Goal: Task Accomplishment & Management: Use online tool/utility

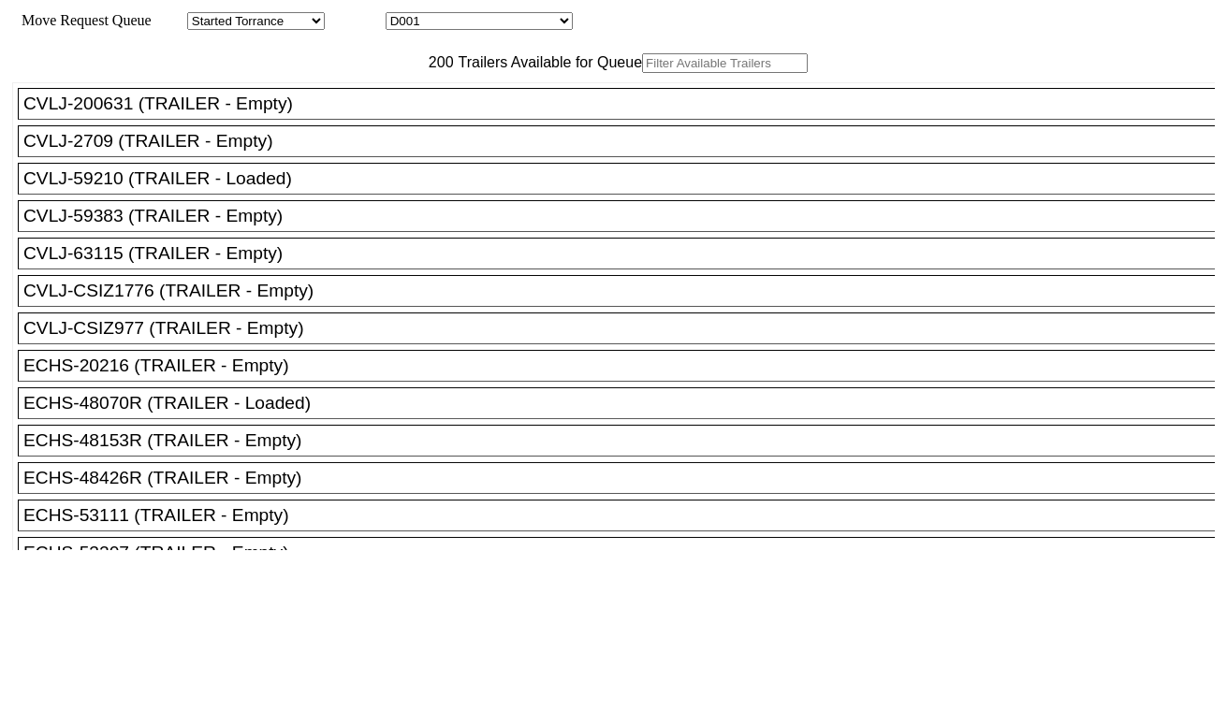
click at [642, 73] on input "text" at bounding box center [725, 63] width 166 height 20
paste input "ECMU7307526"
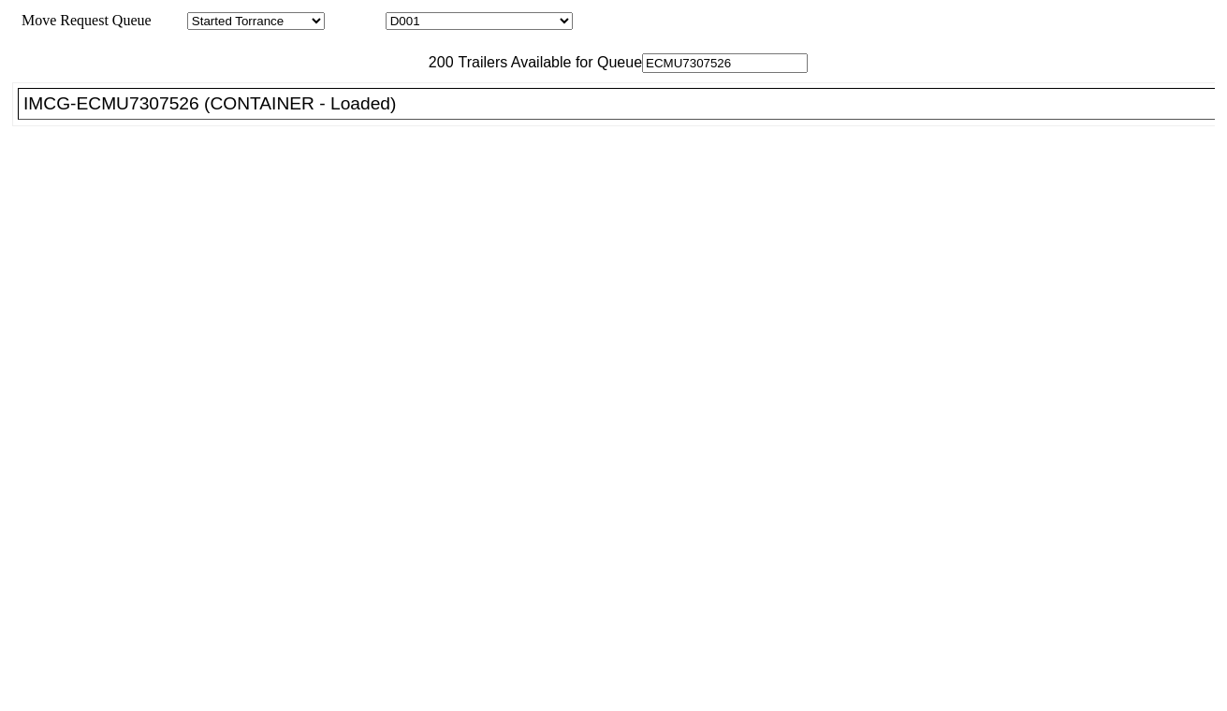
type input "ECMU7307526"
click at [378, 114] on div "IMCG-ECMU7307526 (CONTAINER - Loaded)" at bounding box center [624, 104] width 1203 height 21
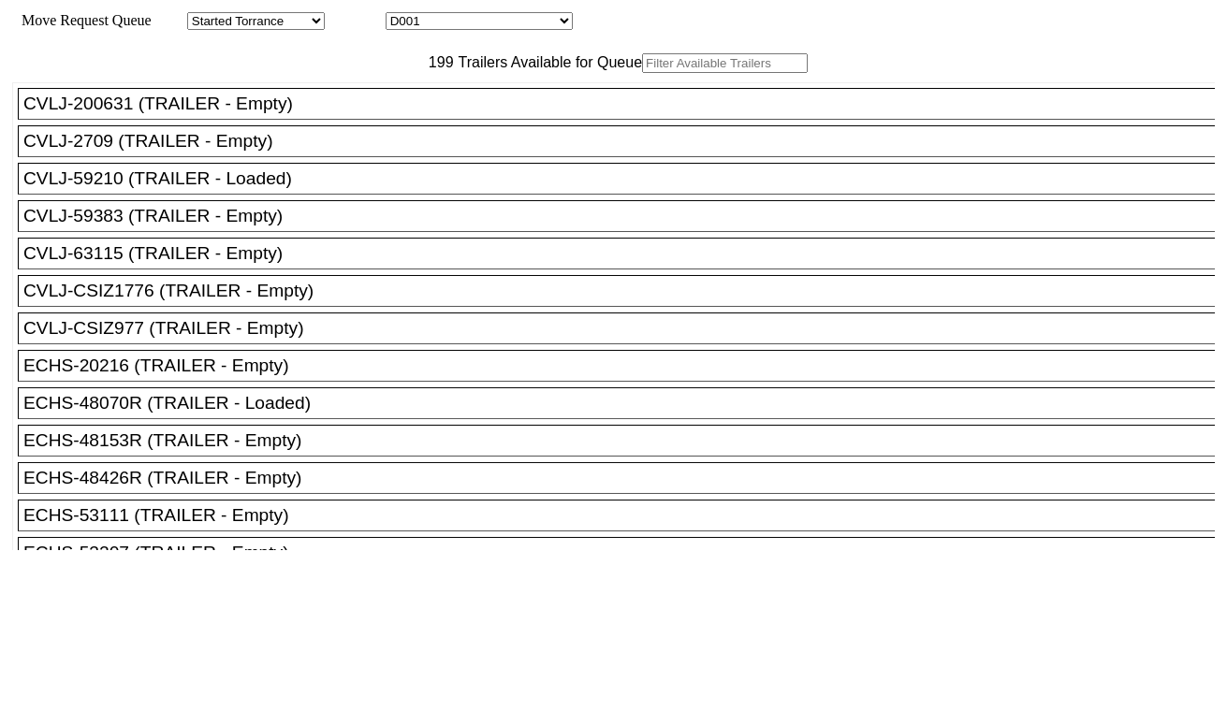
click at [493, 22] on select "D001 D002 D003 D004 D005 D006 D007 D008 D009 D010 D011 D012 D013 D014 D015 D016…" at bounding box center [479, 21] width 187 height 18
select select "3264"
click at [403, 15] on select "D001 D002 D003 D004 D005 D006 D007 D008 D009 D010 D011 D012 D013 D014 D015 D016…" at bounding box center [479, 21] width 187 height 18
click at [642, 73] on input "text" at bounding box center [725, 63] width 166 height 20
paste input "MRSU8255215"
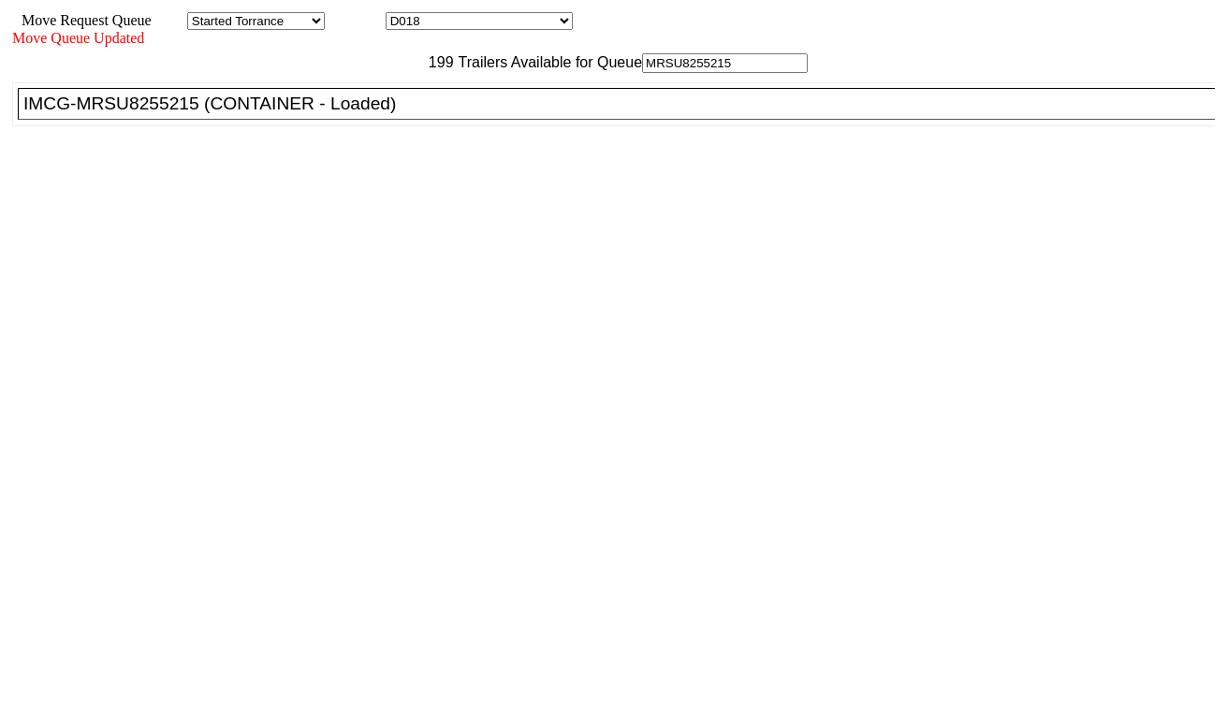
type input "MRSU8255215"
click at [379, 114] on div "IMCG-MRSU8255215 (CONTAINER - Loaded)" at bounding box center [624, 104] width 1203 height 21
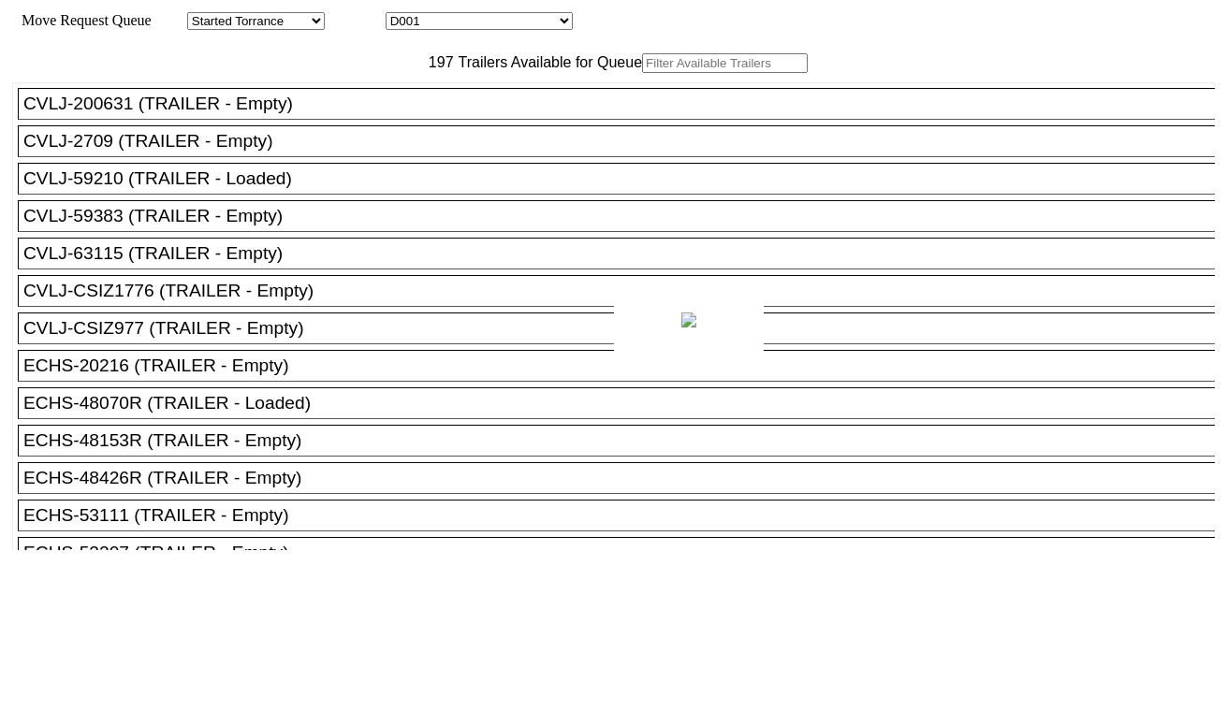
click at [544, 34] on body "Move Request Queue Area Started Torrance Lost Torrance Appt Torrance Bobtail B1…" at bounding box center [613, 315] width 1212 height 617
click at [538, 23] on div at bounding box center [613, 355] width 1227 height 711
click at [537, 23] on select "D001 D002 D003 D004 D005 D006 D007 D008 D009 D010 D011 D012 D013 D014 D015 D016…" at bounding box center [479, 21] width 187 height 18
select select "3265"
click at [403, 15] on select "D001 D002 D003 D004 D005 D006 D007 D008 D009 D010 D011 D012 D013 D014 D015 D016…" at bounding box center [479, 21] width 187 height 18
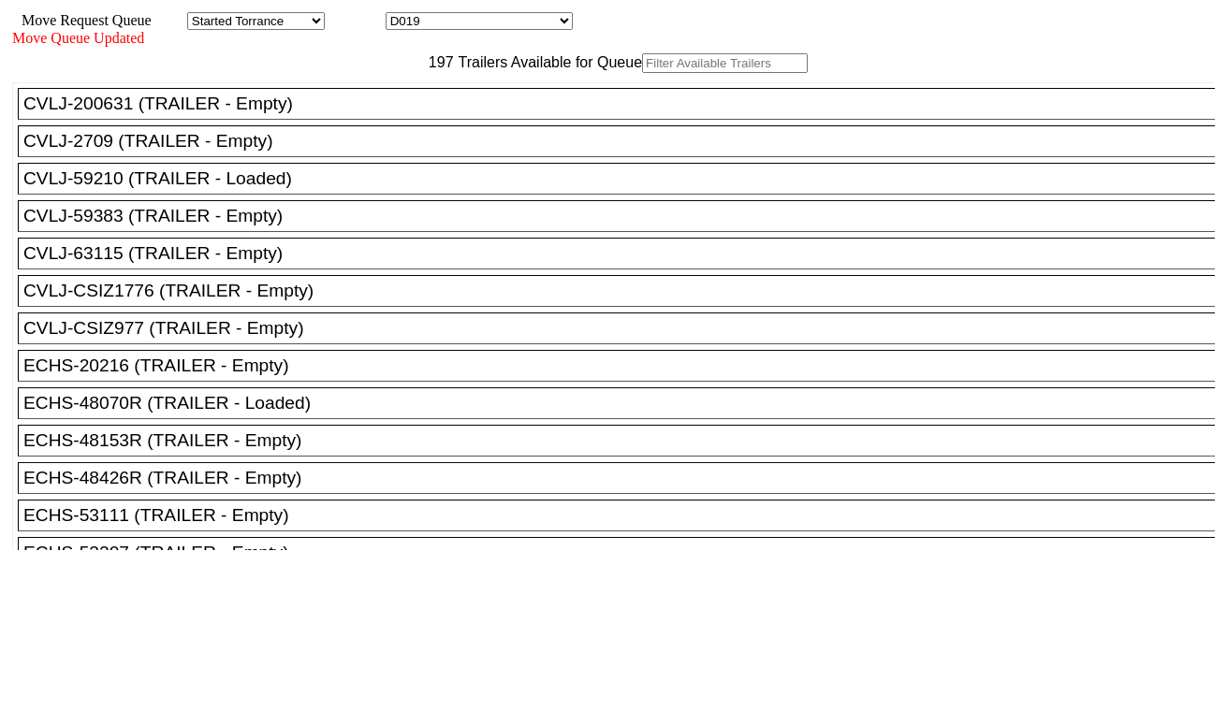
click at [642, 73] on input "text" at bounding box center [725, 63] width 166 height 20
paste input "TGCU5425368"
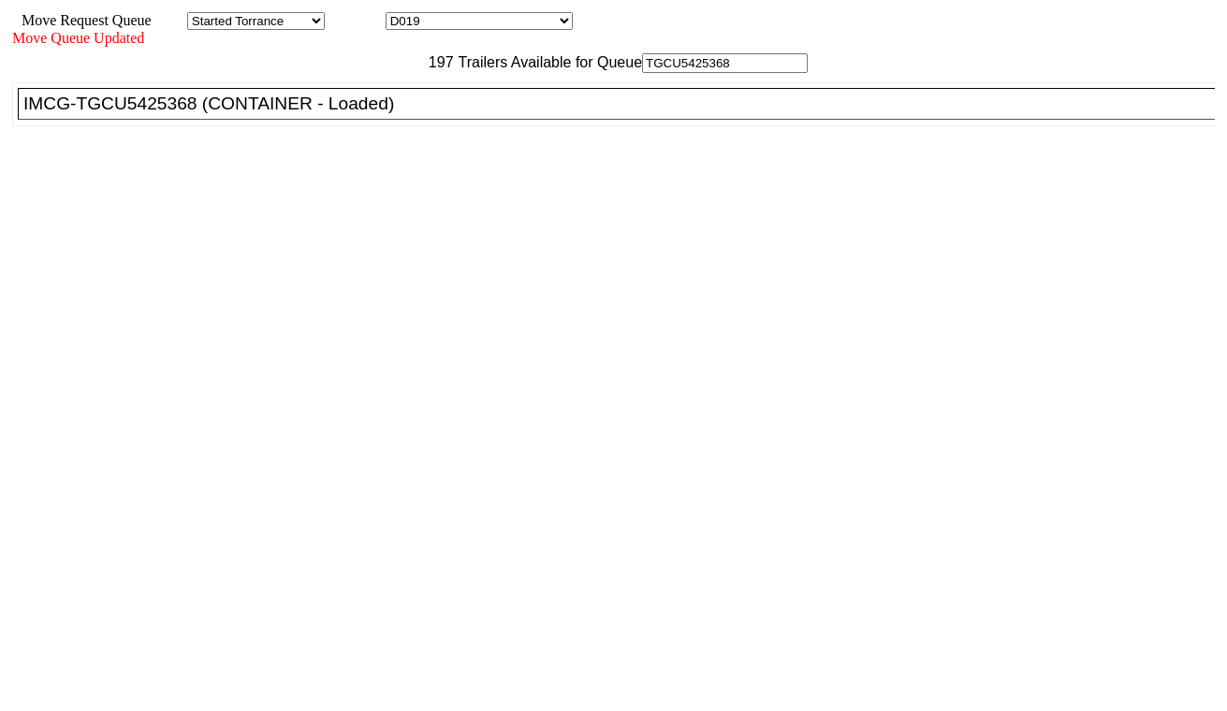
type input "TGCU5425368"
click at [413, 114] on div "IMCG-TGCU5425368 (CONTAINER - Loaded)" at bounding box center [624, 104] width 1203 height 21
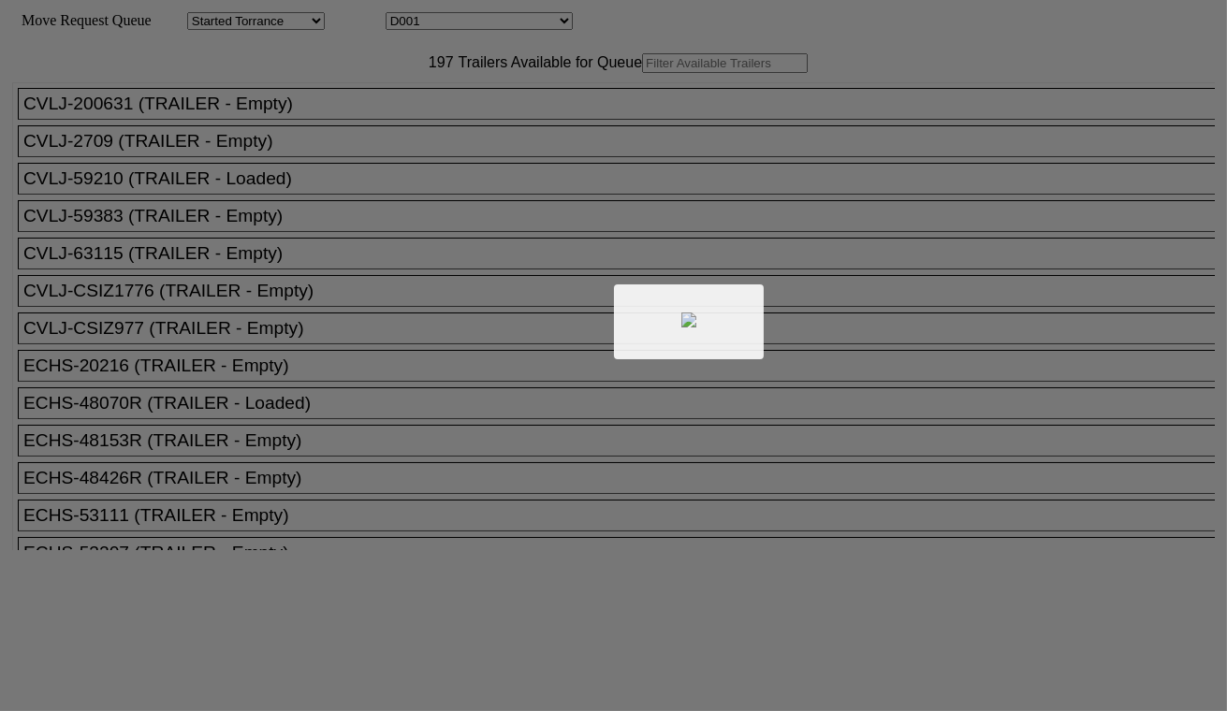
click at [455, 22] on div at bounding box center [613, 355] width 1227 height 711
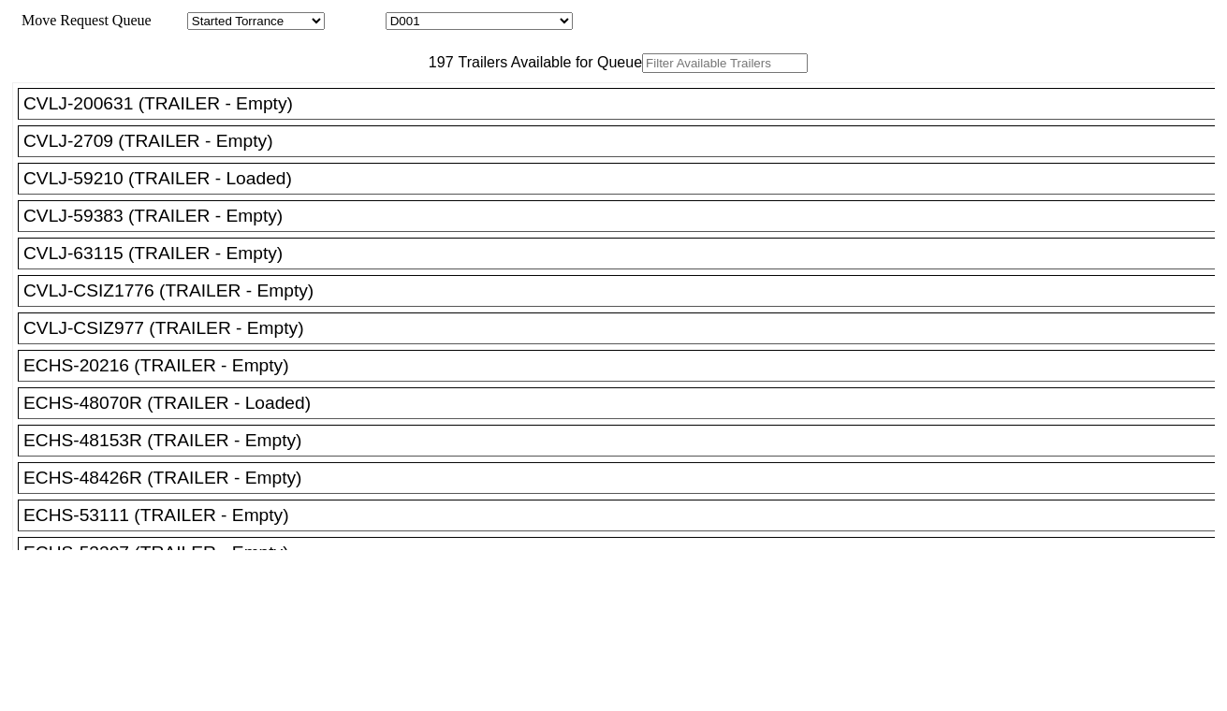
click at [461, 25] on select "D001 D002 D003 D004 D005 D006 D007 D008 D009 D010 D011 D012 D013 D014 D015 D016…" at bounding box center [479, 21] width 187 height 18
select select "3266"
click at [403, 15] on select "D001 D002 D003 D004 D005 D006 D007 D008 D009 D010 D011 D012 D013 D014 D015 D016…" at bounding box center [479, 21] width 187 height 18
click at [642, 73] on input "text" at bounding box center [725, 63] width 166 height 20
paste input "FFAU5386012"
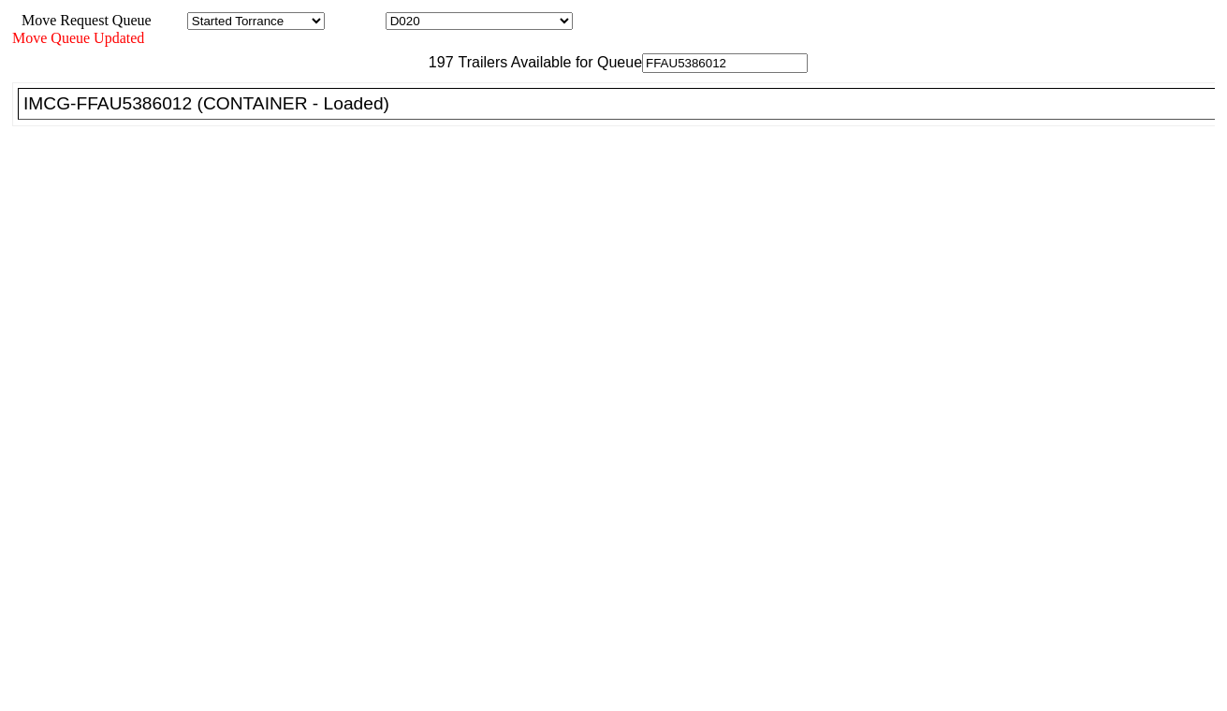
type input "FFAU5386012"
click at [399, 114] on div "IMCG-FFAU5386012 (CONTAINER - Loaded)" at bounding box center [624, 104] width 1203 height 21
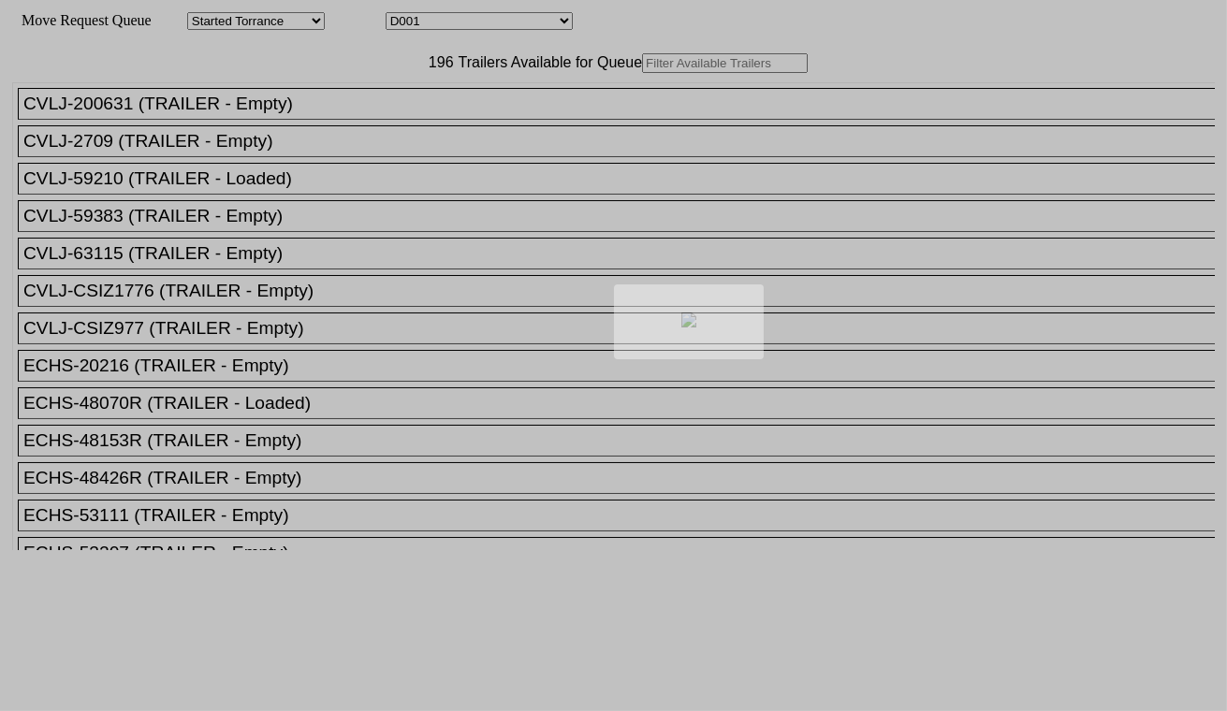
click at [532, 31] on div at bounding box center [613, 355] width 1227 height 711
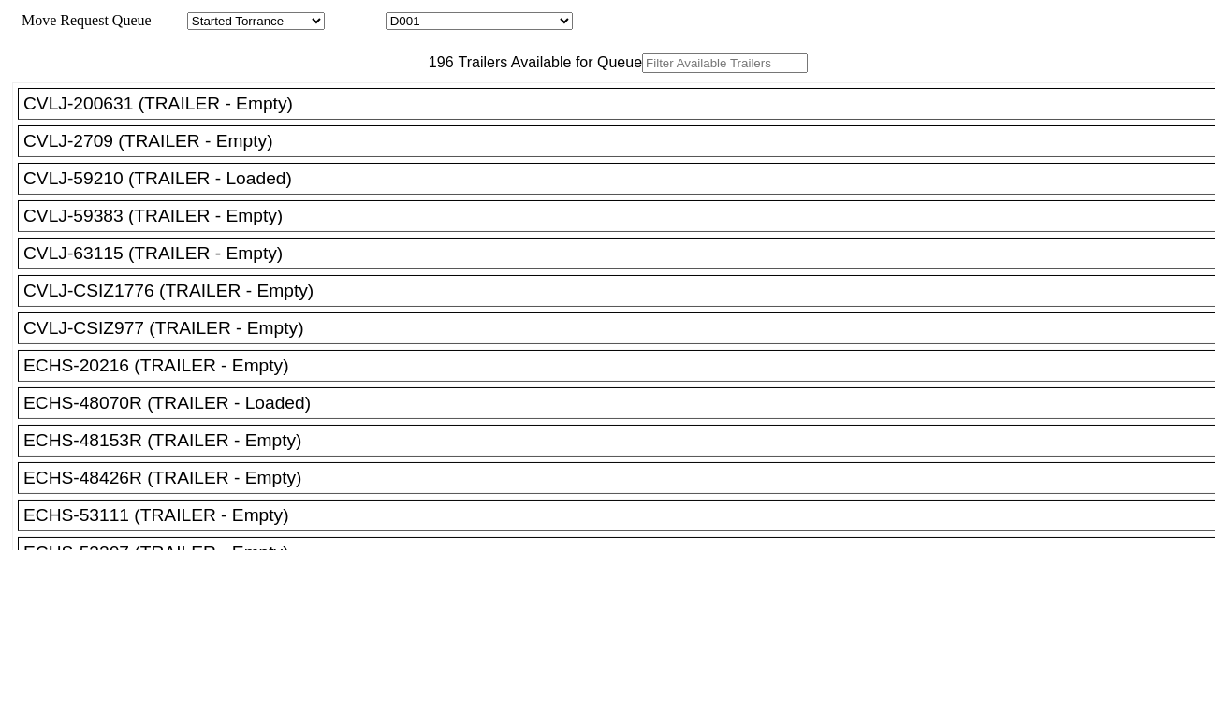
click at [532, 28] on select "D001 D002 D003 D004 D005 D006 D007 D008 D009 D010 D011 D012 D013 D014 D015 D016…" at bounding box center [479, 21] width 187 height 18
select select "3267"
click at [403, 15] on select "D001 D002 D003 D004 D005 D006 D007 D008 D009 D010 D011 D012 D013 D014 D015 D016…" at bounding box center [479, 21] width 187 height 18
click at [642, 73] on input "text" at bounding box center [725, 63] width 166 height 20
paste input "MRSU8274703"
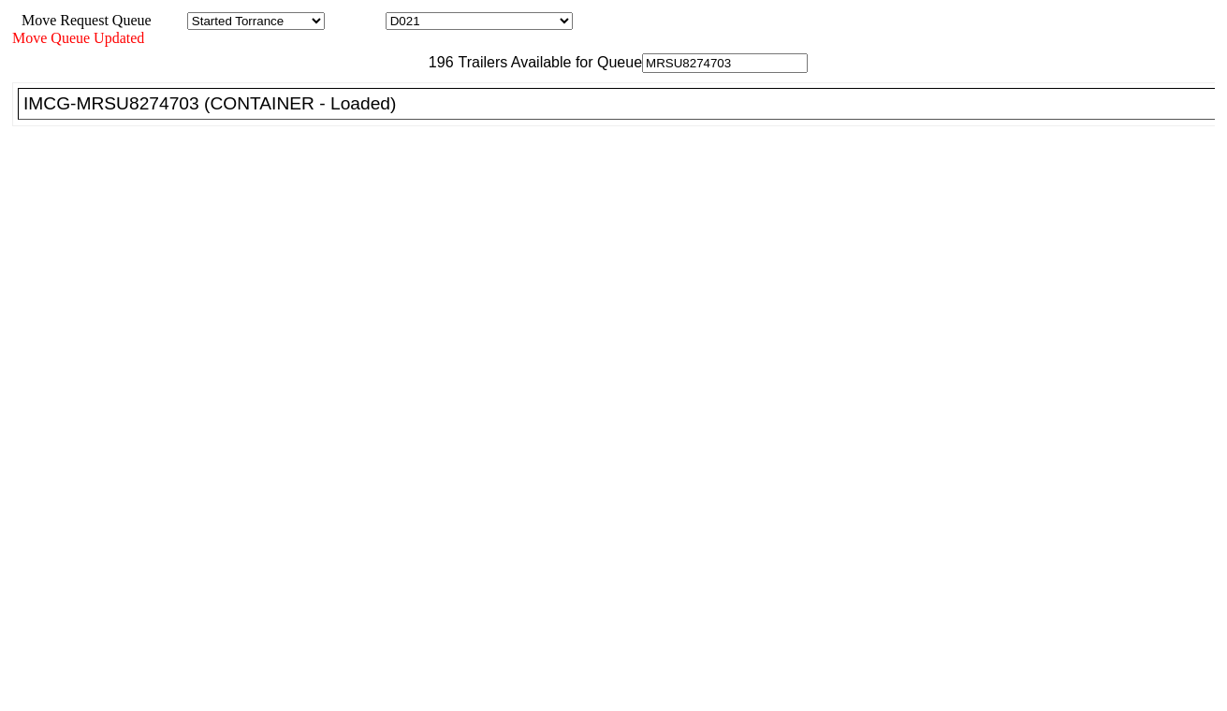
type input "MRSU8274703"
click at [399, 114] on div "IMCG-MRSU8274703 (CONTAINER - Loaded)" at bounding box center [624, 104] width 1203 height 21
